Goal: Transaction & Acquisition: Purchase product/service

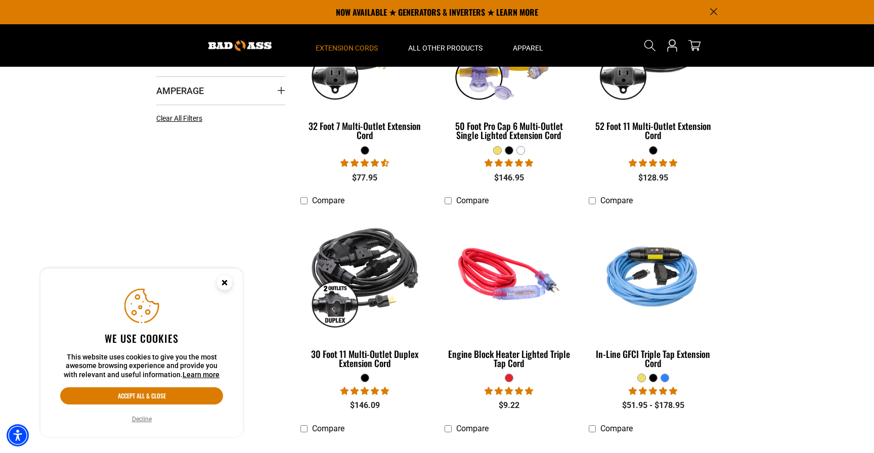
scroll to position [313, 0]
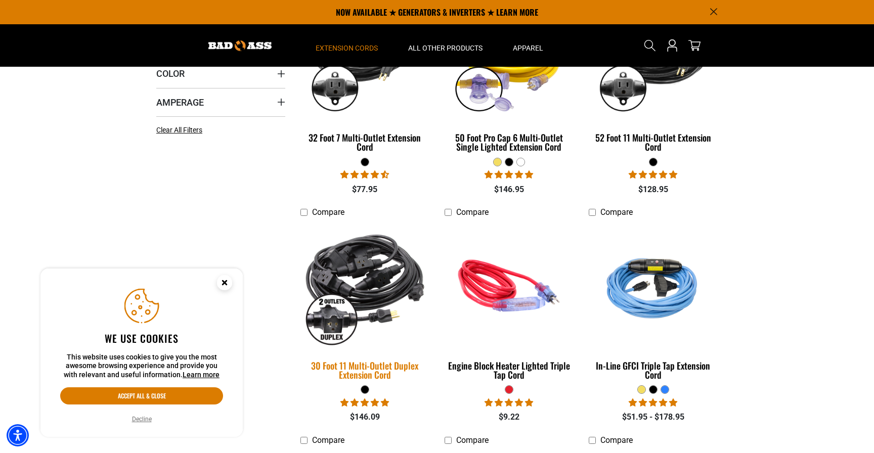
click at [385, 289] on img at bounding box center [365, 286] width 142 height 130
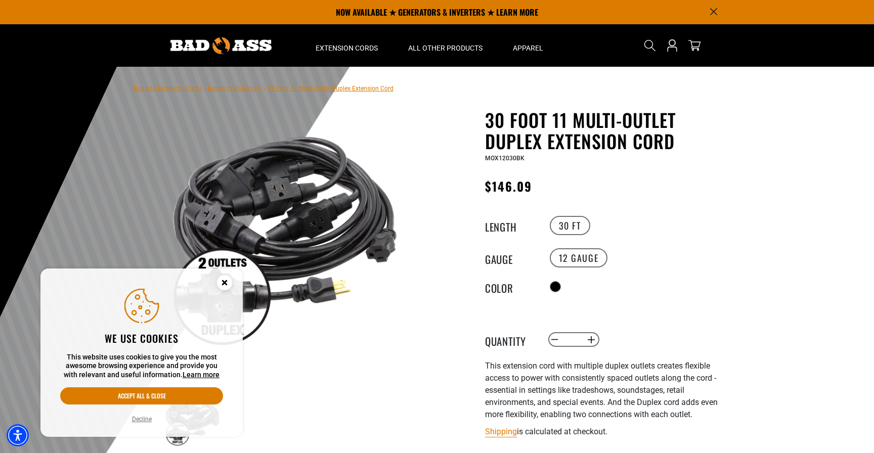
click at [219, 284] on circle "Cookie Consent" at bounding box center [224, 282] width 15 height 15
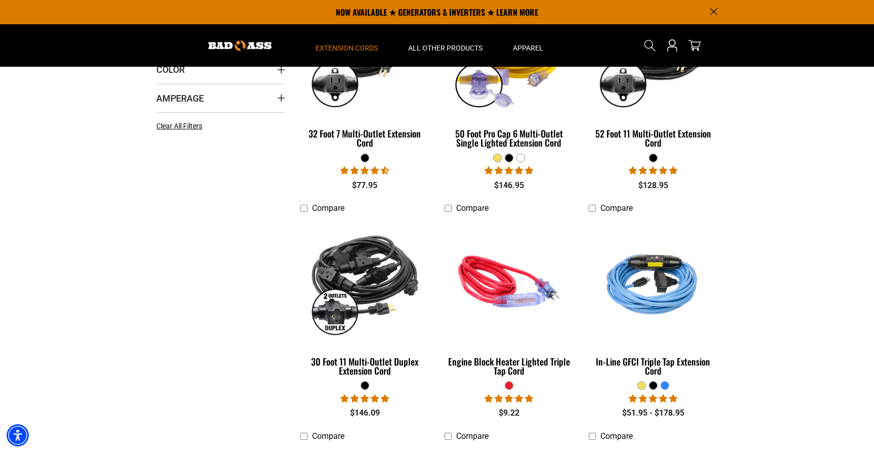
scroll to position [305, 0]
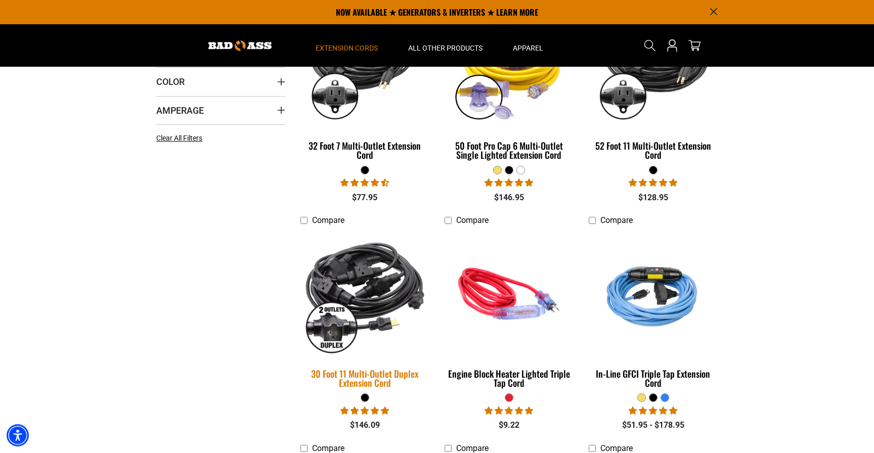
click at [334, 296] on img at bounding box center [365, 294] width 142 height 130
